Goal: Task Accomplishment & Management: Complete application form

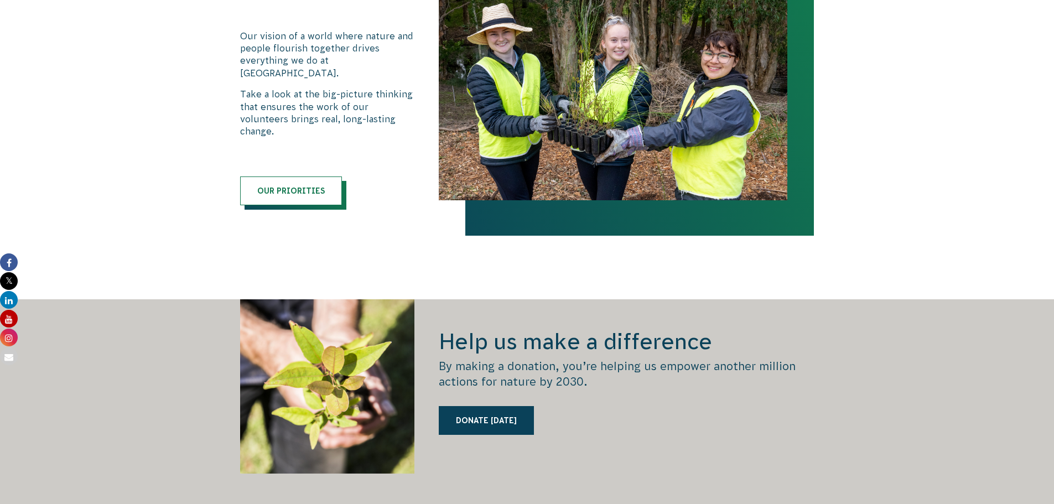
scroll to position [1438, 0]
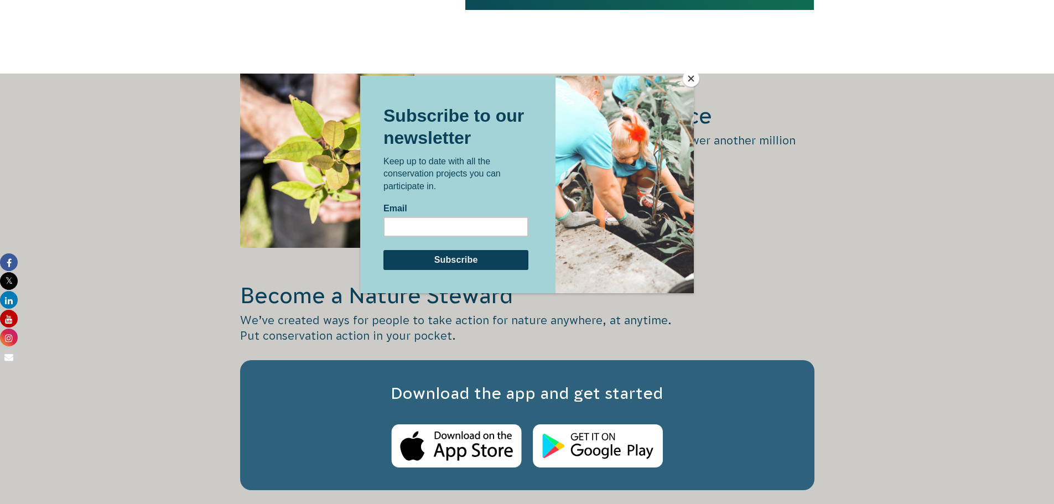
drag, startPoint x: 682, startPoint y: 77, endPoint x: 1043, endPoint y: 153, distance: 368.6
click at [682, 77] on div at bounding box center [624, 183] width 138 height 217
click at [688, 76] on button "Close" at bounding box center [691, 78] width 17 height 17
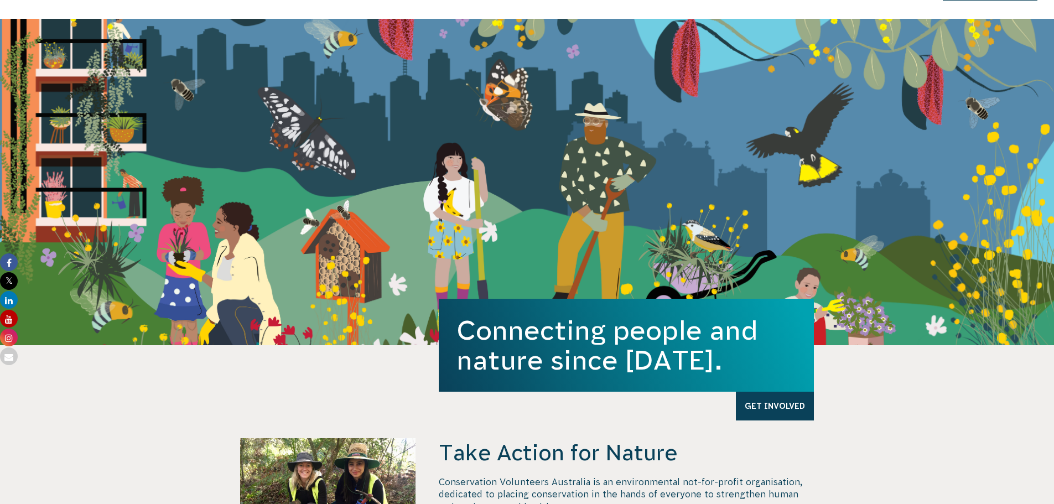
scroll to position [0, 0]
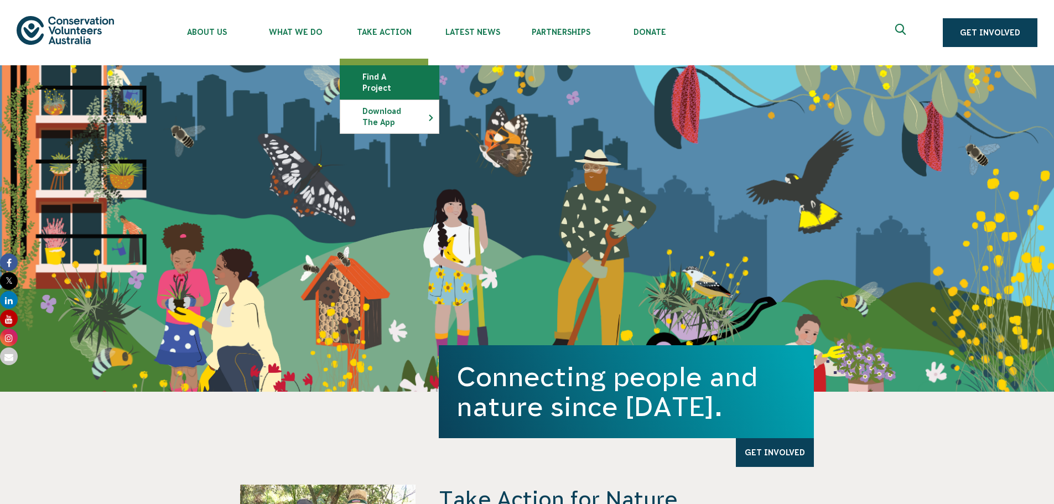
click at [402, 77] on link "Find a project" at bounding box center [389, 82] width 98 height 33
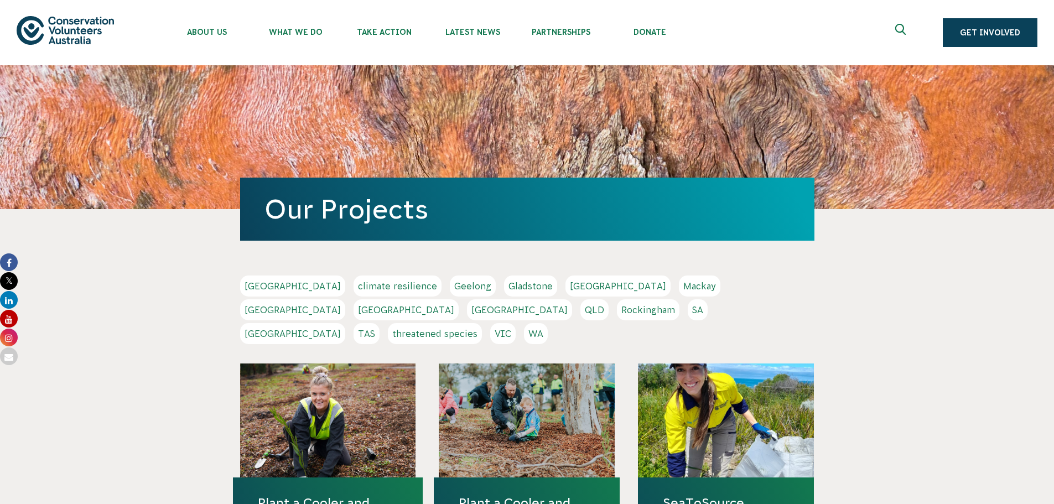
click at [345, 299] on link "[GEOGRAPHIC_DATA]" at bounding box center [292, 309] width 105 height 21
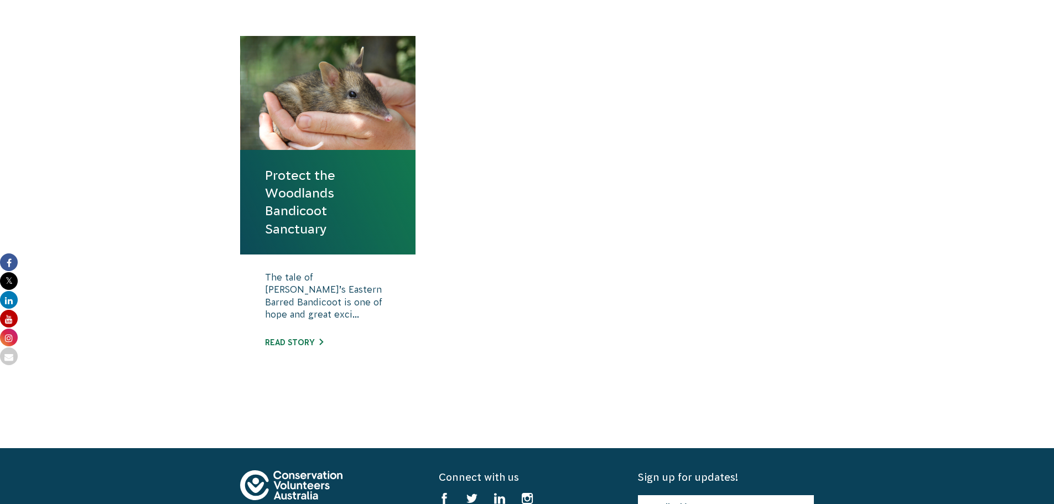
scroll to position [443, 0]
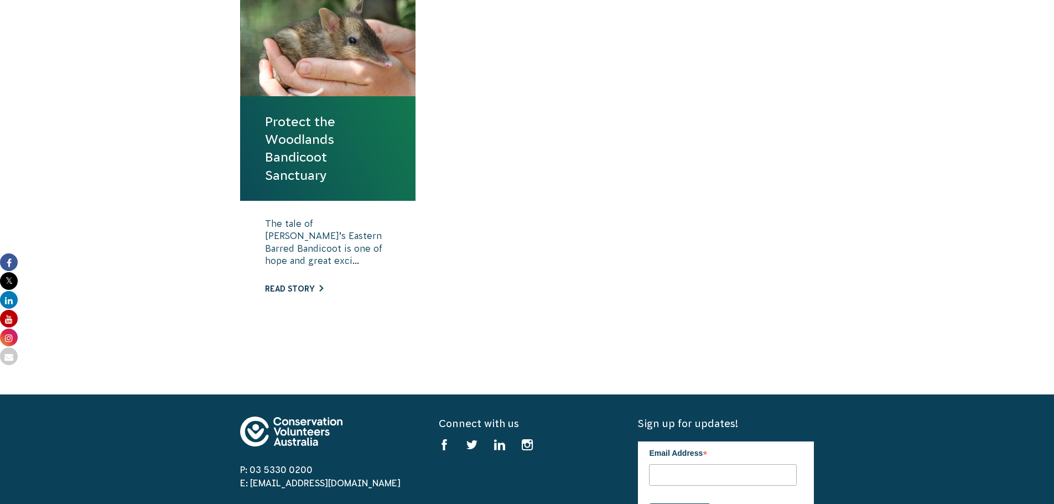
click at [295, 288] on link "Read story" at bounding box center [294, 288] width 58 height 9
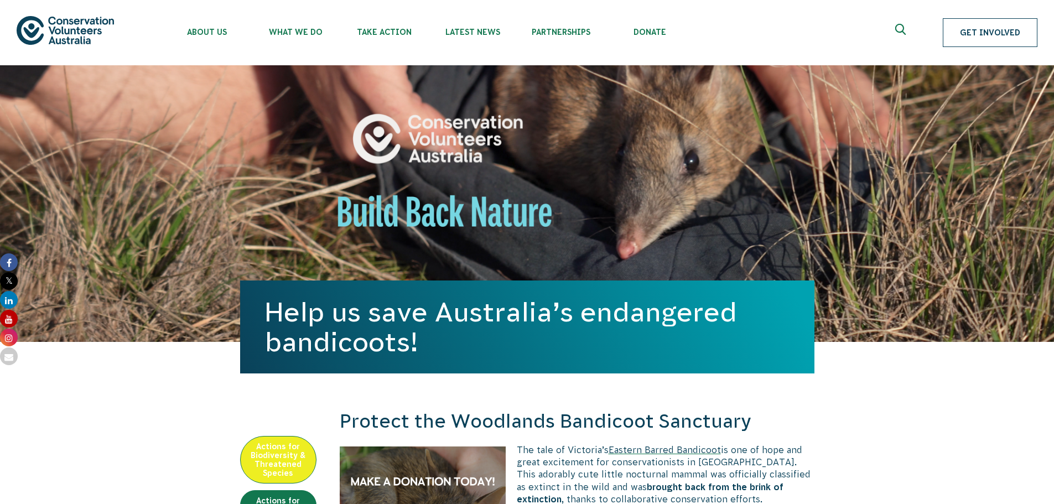
click at [997, 34] on link "Get Involved" at bounding box center [990, 32] width 95 height 29
